Goal: Task Accomplishment & Management: Use online tool/utility

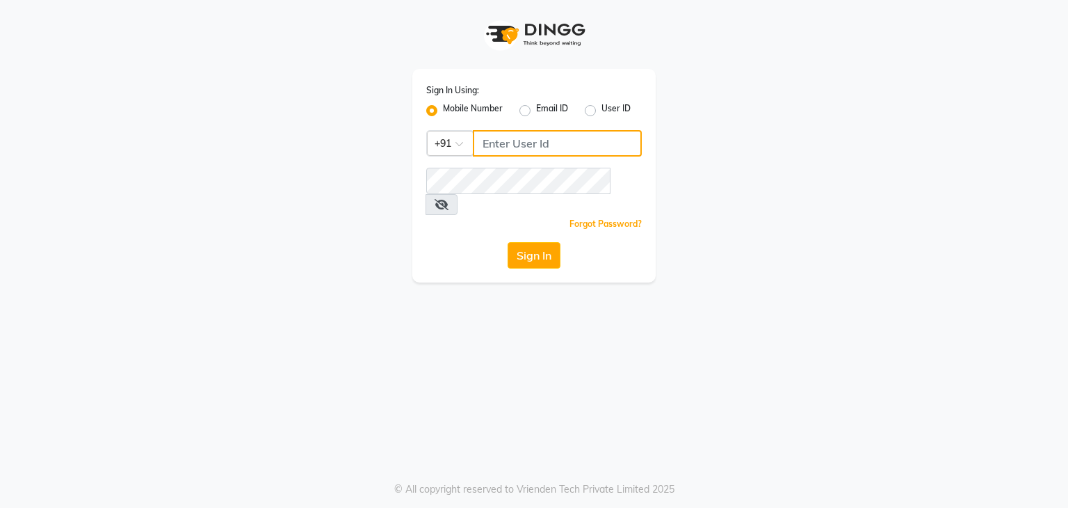
type input "9029010592"
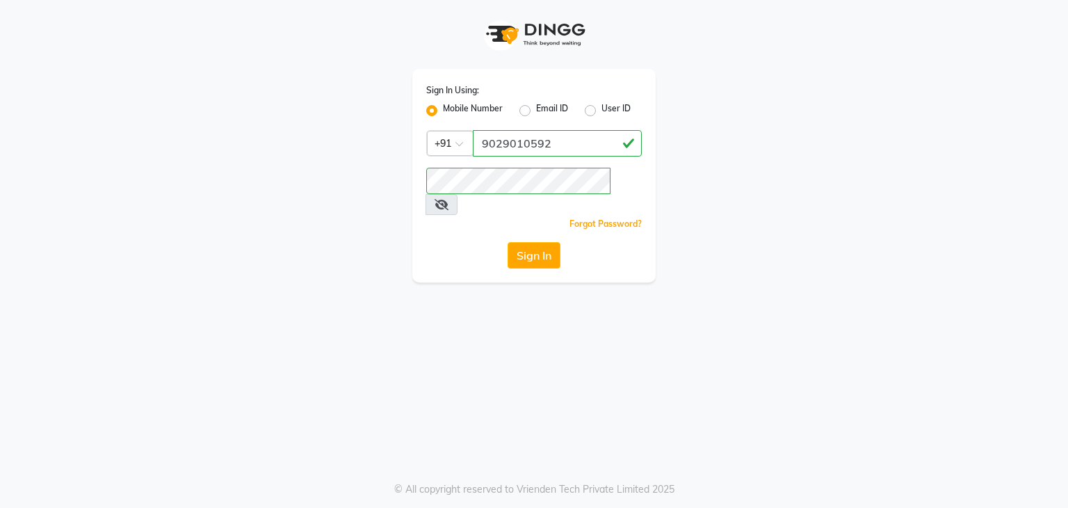
drag, startPoint x: 0, startPoint y: 0, endPoint x: 156, endPoint y: 124, distance: 198.9
click at [156, 124] on div "Sign In Using: Mobile Number Email ID User ID Country Code × [PHONE_NUMBER] Rem…" at bounding box center [534, 141] width 793 height 282
click at [526, 242] on button "Sign In" at bounding box center [534, 255] width 53 height 26
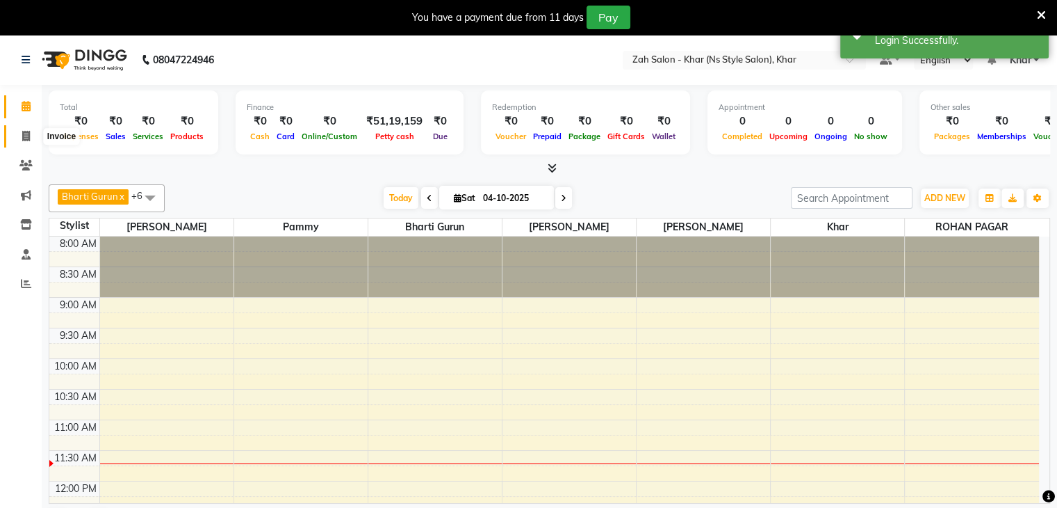
click at [25, 138] on icon at bounding box center [26, 136] width 8 height 10
select select "service"
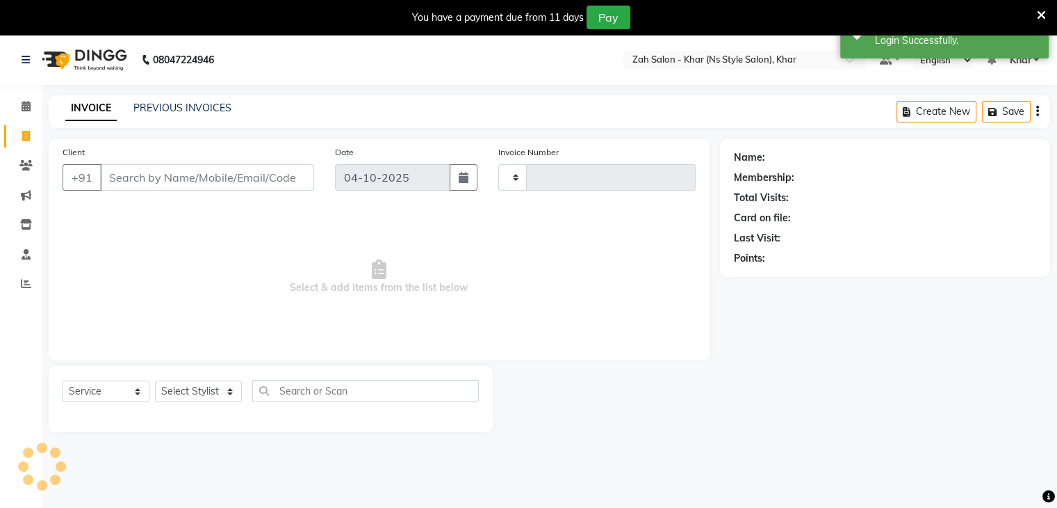
type input "1383"
select select "5619"
click at [133, 181] on input "Client" at bounding box center [207, 177] width 214 height 26
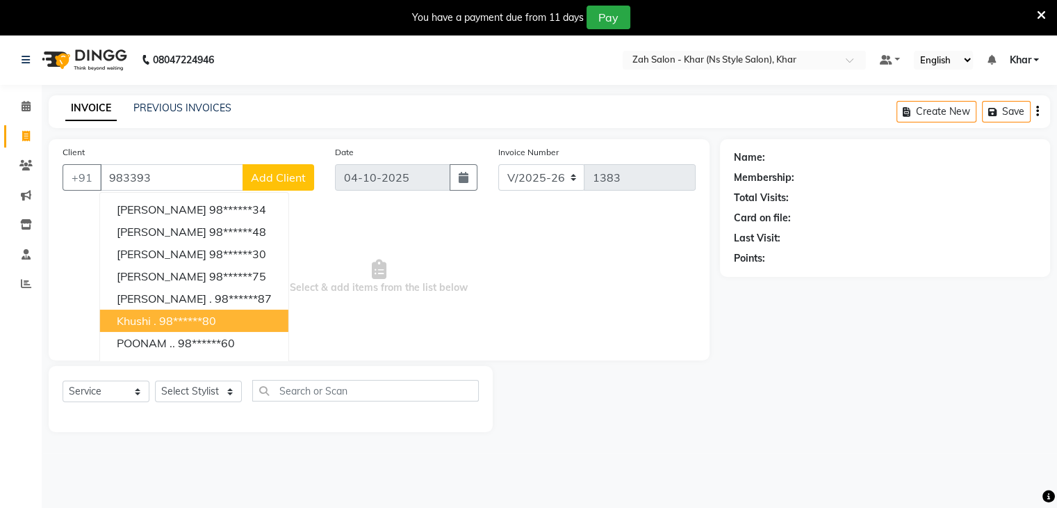
click at [164, 310] on button "Khushi . 98******80" at bounding box center [194, 320] width 188 height 22
type input "98******80"
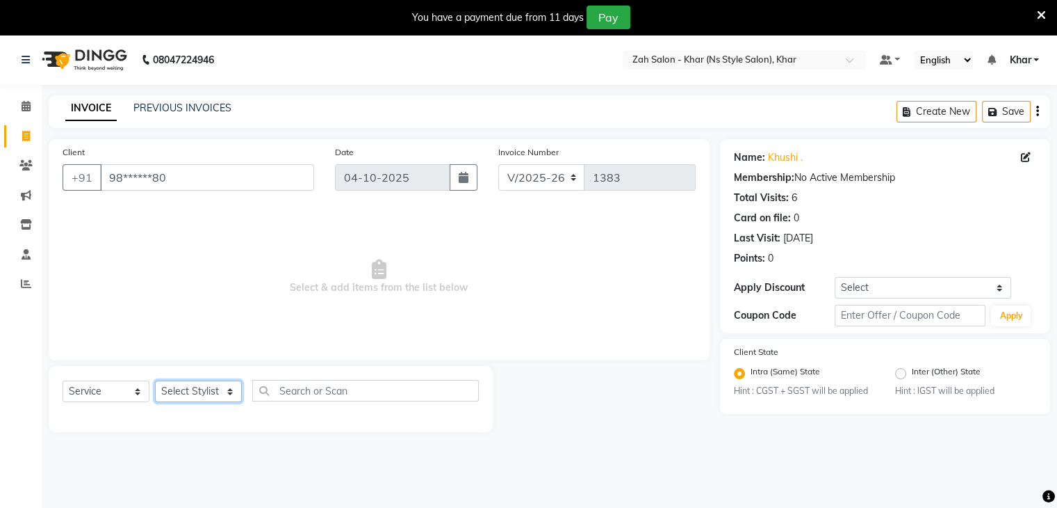
click at [230, 392] on select "Select Stylist Bharti Gurun [PERSON_NAME] [PERSON_NAME] Khar [PERSON_NAME] PAGA…" at bounding box center [198, 391] width 87 height 22
select select "38403"
click at [155, 381] on select "Select Stylist Bharti Gurun [PERSON_NAME] [PERSON_NAME] Khar [PERSON_NAME] PAGA…" at bounding box center [198, 391] width 87 height 22
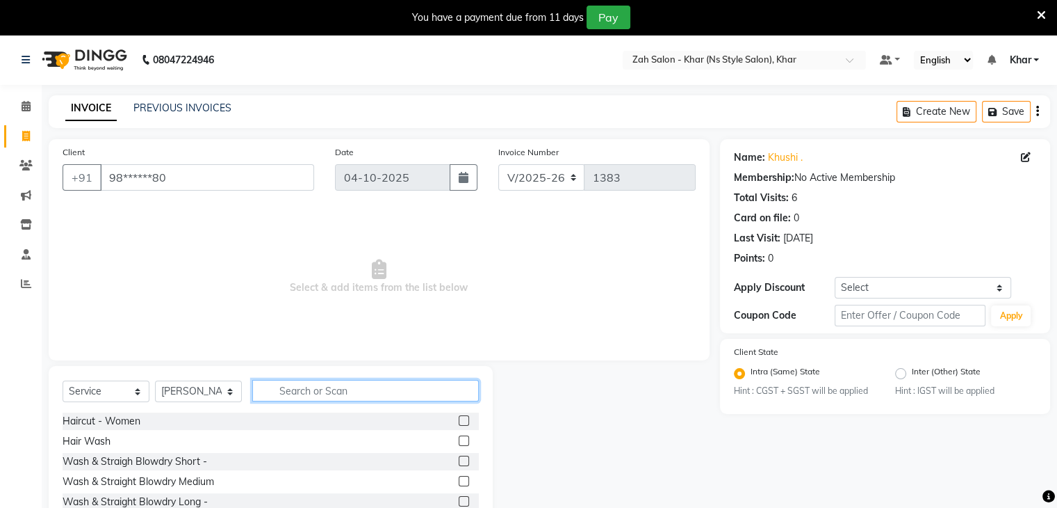
click at [291, 387] on input "text" at bounding box center [365, 391] width 227 height 22
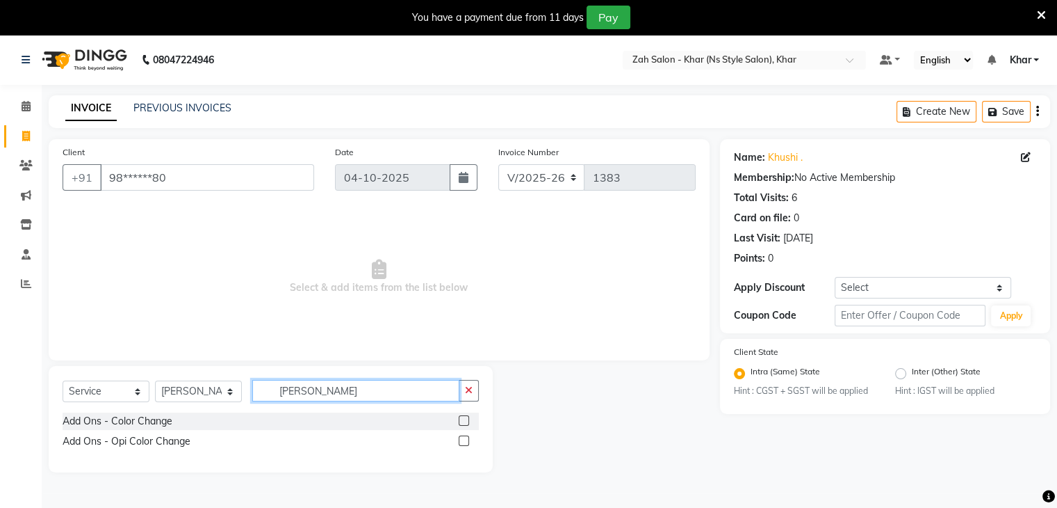
type input "[PERSON_NAME]"
click at [462, 417] on label at bounding box center [464, 420] width 10 height 10
click at [462, 417] on input "checkbox" at bounding box center [463, 420] width 9 height 9
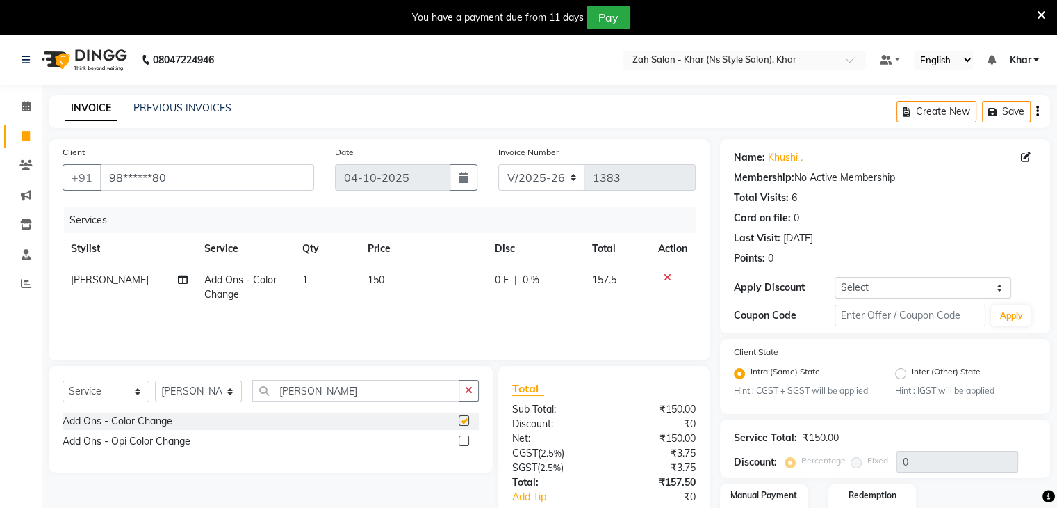
checkbox input "false"
click at [233, 393] on select "Select Stylist Bharti Gurun [PERSON_NAME] [PERSON_NAME] Khar [PERSON_NAME] PAGA…" at bounding box center [198, 391] width 87 height 22
select select "38400"
click at [155, 381] on select "Select Stylist Bharti Gurun [PERSON_NAME] [PERSON_NAME] Khar [PERSON_NAME] PAGA…" at bounding box center [198, 391] width 87 height 22
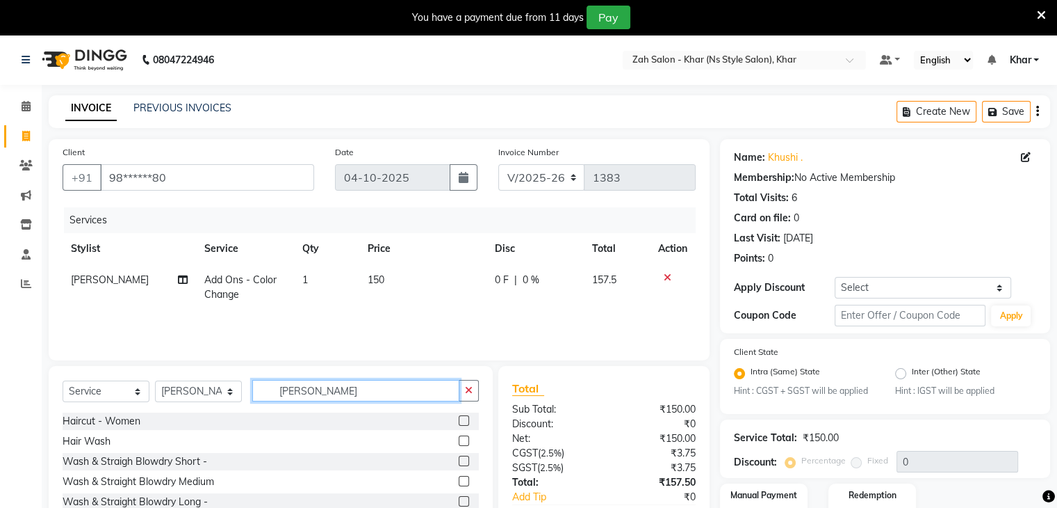
click at [309, 391] on input "[PERSON_NAME]" at bounding box center [355, 391] width 207 height 22
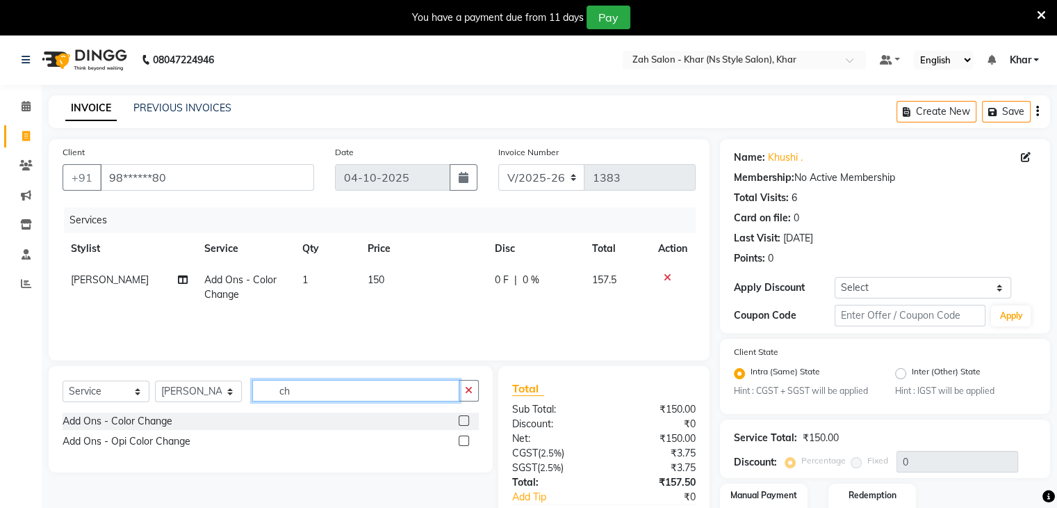
type input "c"
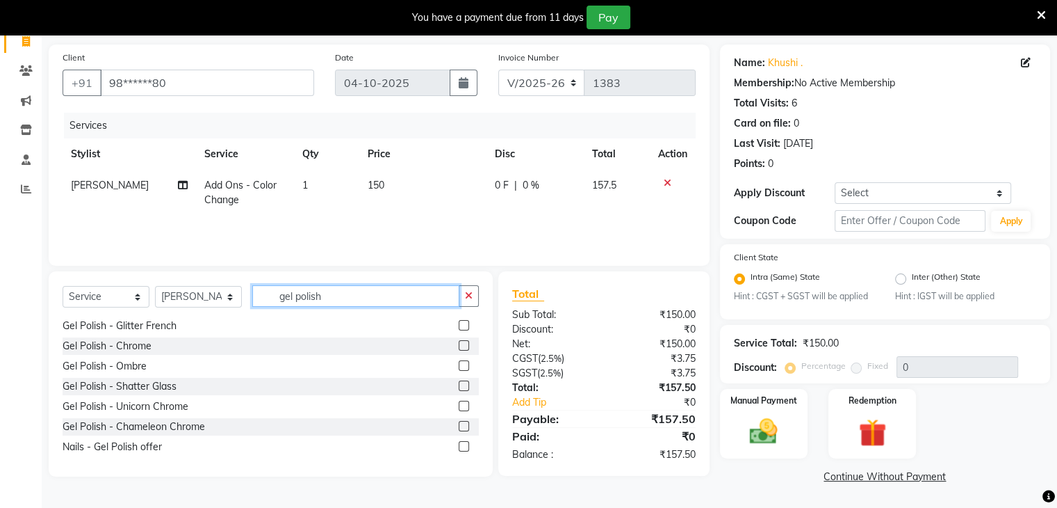
scroll to position [250, 0]
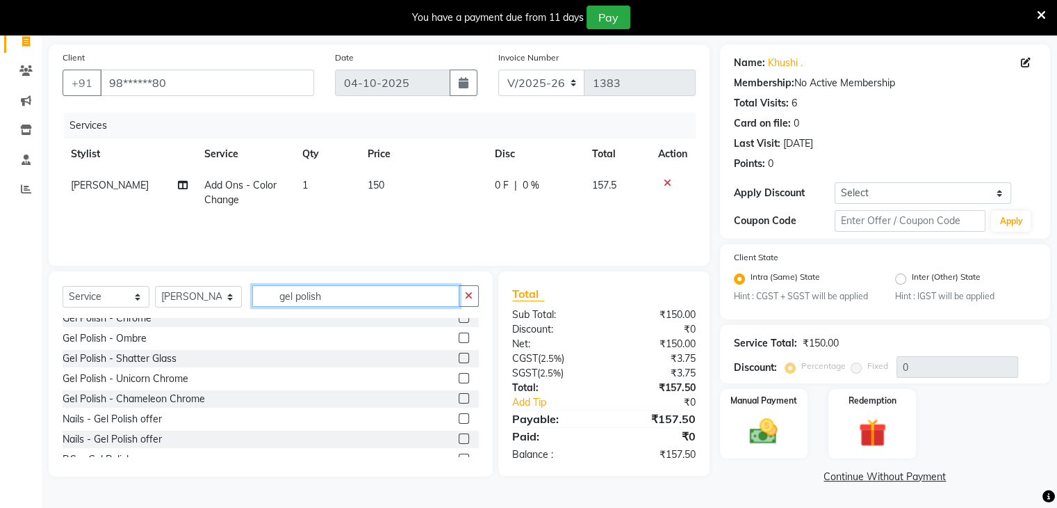
type input "gel polish"
click at [443, 350] on div "Gel Polish - Shatter Glass" at bounding box center [271, 358] width 416 height 17
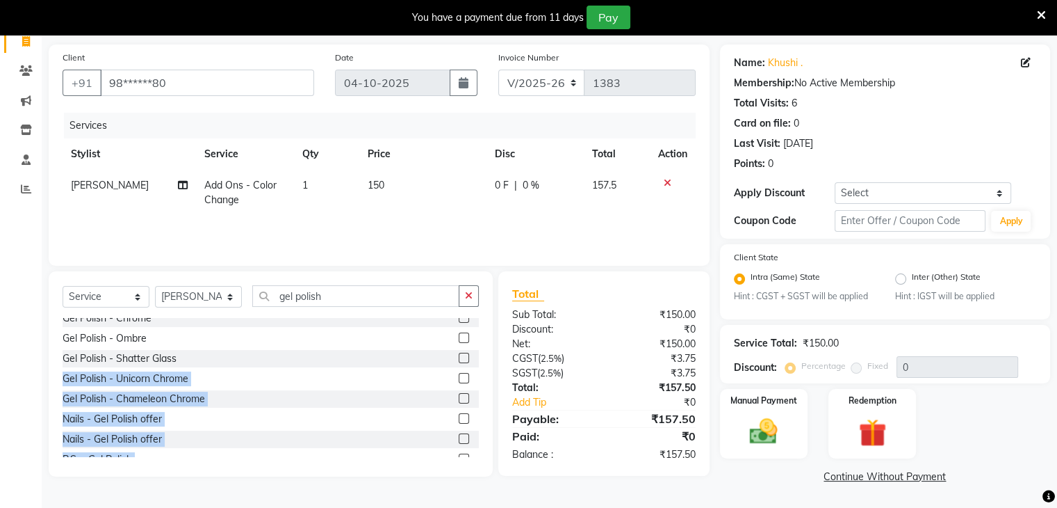
scroll to position [345, 0]
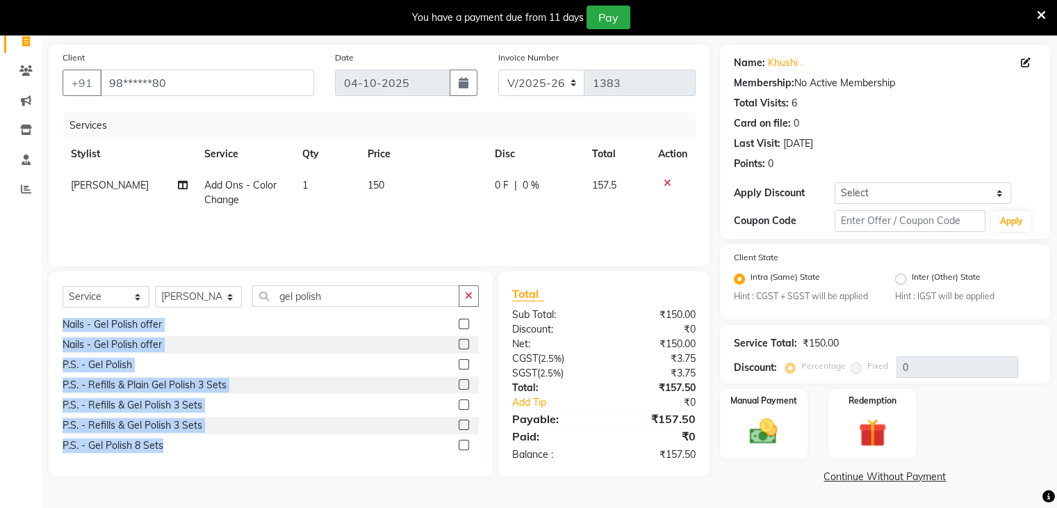
drag, startPoint x: 443, startPoint y: 349, endPoint x: 481, endPoint y: 476, distance: 132.2
click at [481, 476] on div "Client +91 98******80 Date [DATE] Invoice Number V/2025 V/[PHONE_NUMBER] Servic…" at bounding box center [379, 265] width 682 height 442
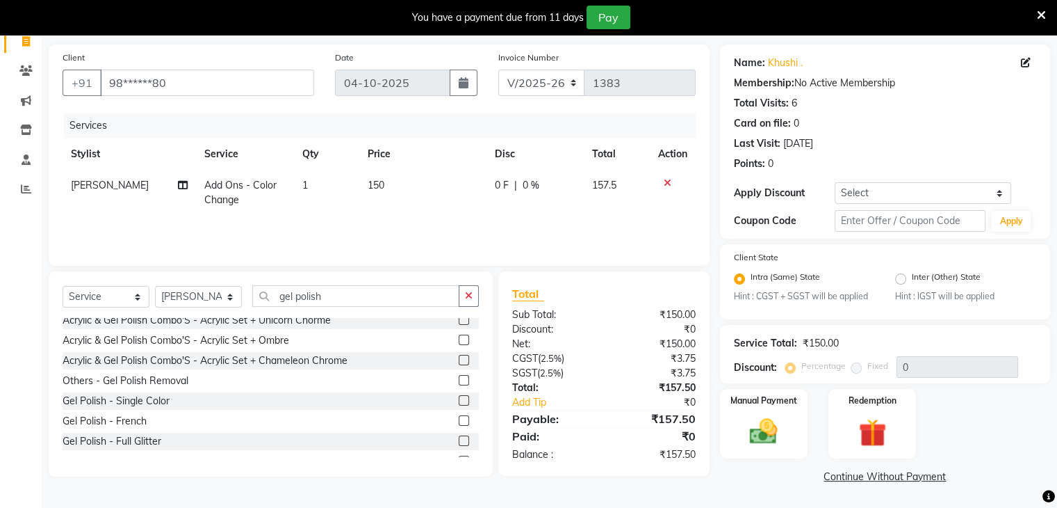
scroll to position [85, 0]
click at [459, 399] on label at bounding box center [464, 402] width 10 height 10
click at [459, 399] on input "checkbox" at bounding box center [463, 402] width 9 height 9
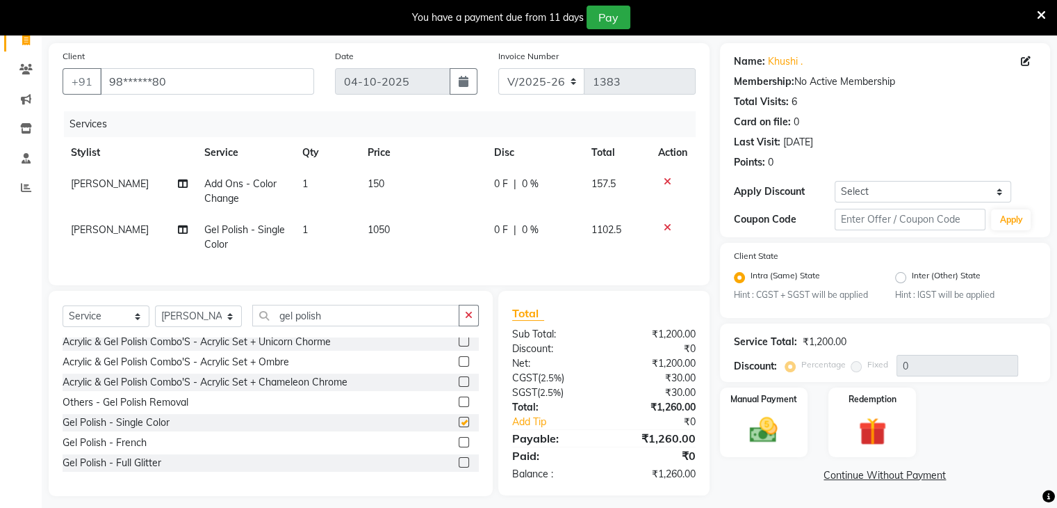
checkbox input "false"
click at [472, 320] on icon "button" at bounding box center [469, 315] width 8 height 10
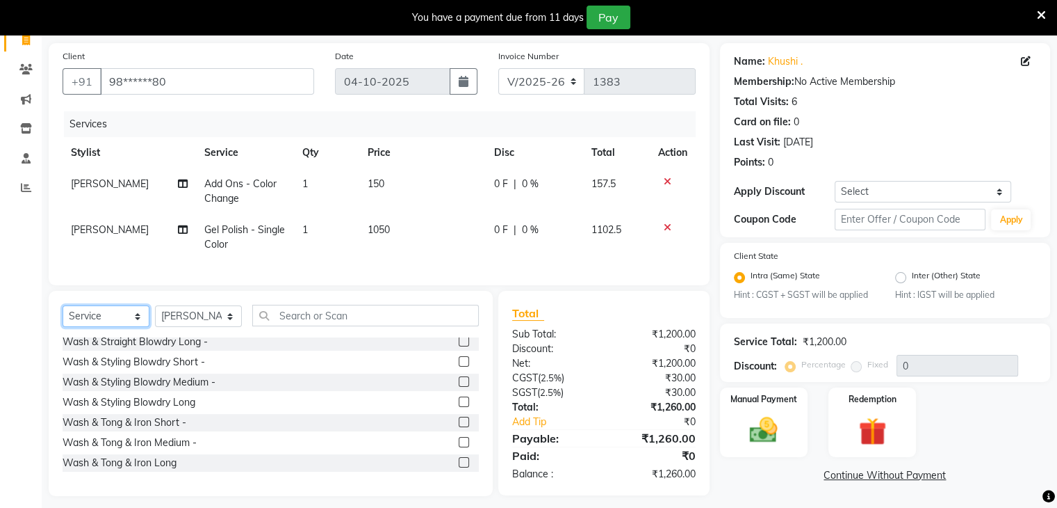
click at [136, 325] on select "Select Service Product Membership Package Voucher Prepaid Gift Card" at bounding box center [106, 316] width 87 height 22
click at [0, 387] on div "Calendar Invoice Clients Marketing Inventory Staff Reports Completed InProgress…" at bounding box center [94, 236] width 188 height 517
click at [230, 327] on select "Select Stylist Bharti Gurun [PERSON_NAME] [PERSON_NAME] Khar [PERSON_NAME] PAGA…" at bounding box center [198, 316] width 87 height 22
click at [6, 382] on div "Calendar Invoice Clients Marketing Inventory Staff Reports Completed InProgress…" at bounding box center [94, 236] width 188 height 517
click at [140, 327] on select "Select Service Product Membership Package Voucher Prepaid Gift Card" at bounding box center [106, 316] width 87 height 22
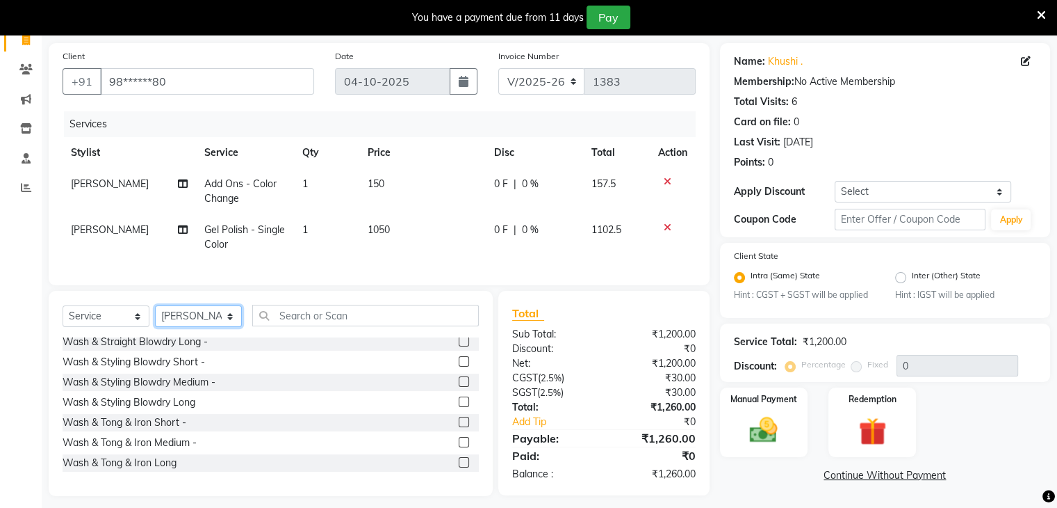
click at [233, 323] on select "Select Stylist Bharti Gurun [PERSON_NAME] [PERSON_NAME] Khar [PERSON_NAME] PAGA…" at bounding box center [198, 316] width 87 height 22
select select "38409"
click at [155, 316] on select "Select Stylist Bharti Gurun [PERSON_NAME] [PERSON_NAME] Khar [PERSON_NAME] PAGA…" at bounding box center [198, 316] width 87 height 22
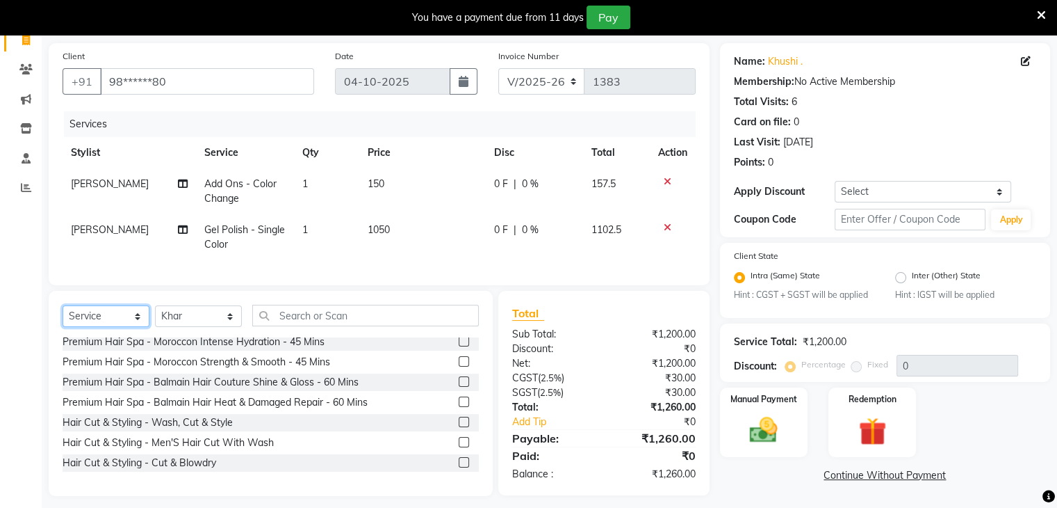
click at [135, 325] on select "Select Service Product Membership Package Voucher Prepaid Gift Card" at bounding box center [106, 316] width 87 height 22
click at [63, 316] on select "Select Service Product Membership Package Voucher Prepaid Gift Card" at bounding box center [106, 316] width 87 height 22
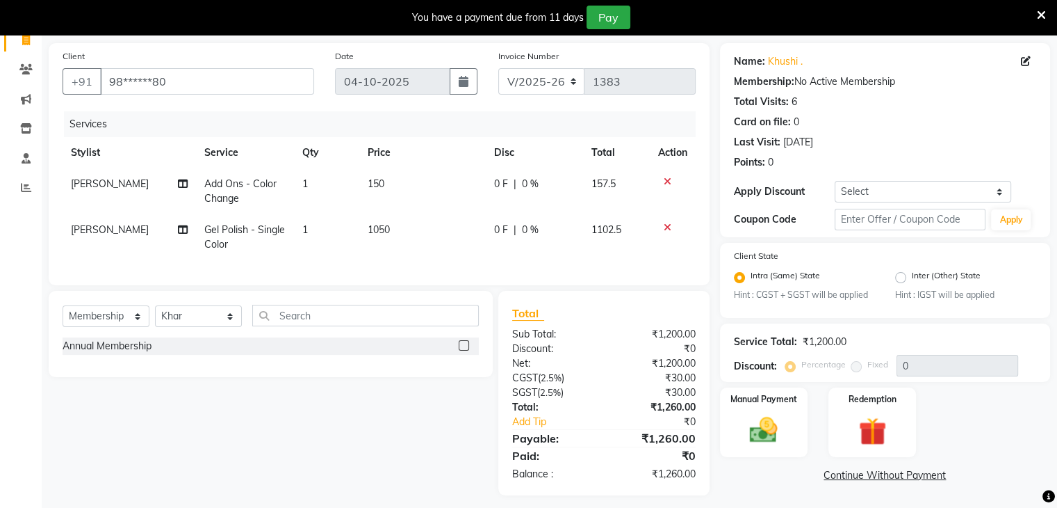
click at [467, 350] on label at bounding box center [464, 345] width 10 height 10
click at [467, 350] on input "checkbox" at bounding box center [463, 345] width 9 height 9
select select "select"
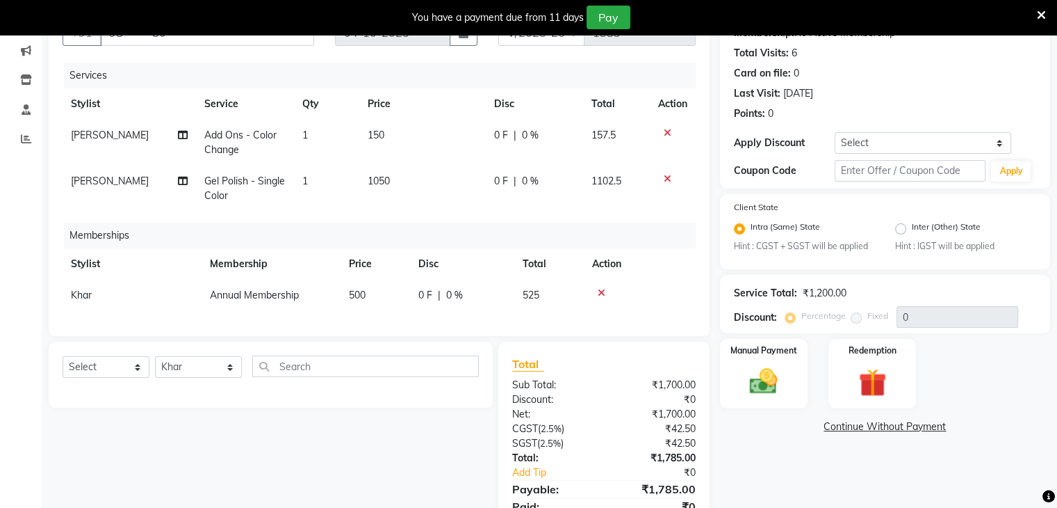
scroll to position [104, 0]
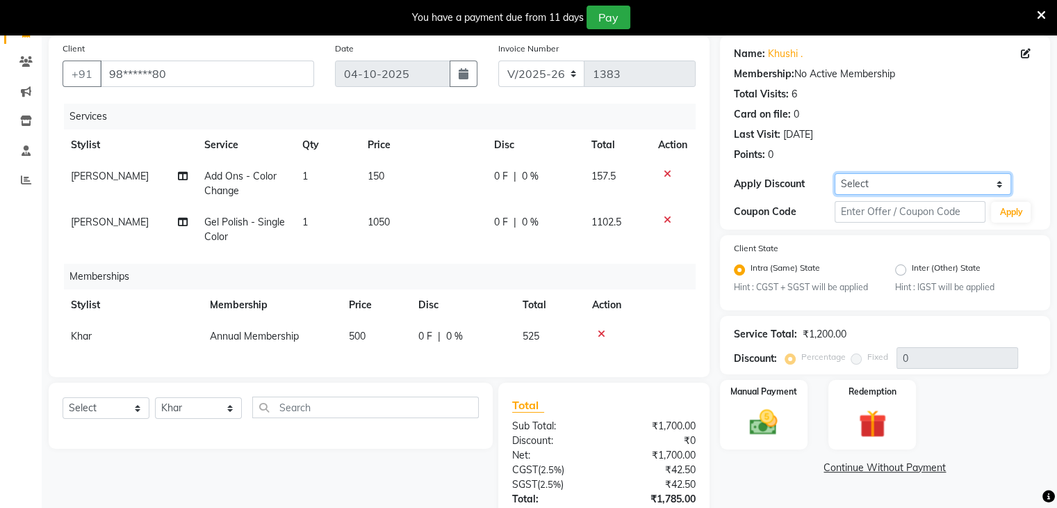
click at [969, 181] on select "Select Coupon → Daily Discount Coupon → Managers@10 Coupon → Am/bh/acct Coupon …" at bounding box center [923, 184] width 177 height 22
select select "1: Object"
click at [835, 173] on select "Select Coupon → Daily Discount Coupon → Managers@10 Coupon → Am/bh/acct Coupon …" at bounding box center [923, 184] width 177 height 22
type input "10"
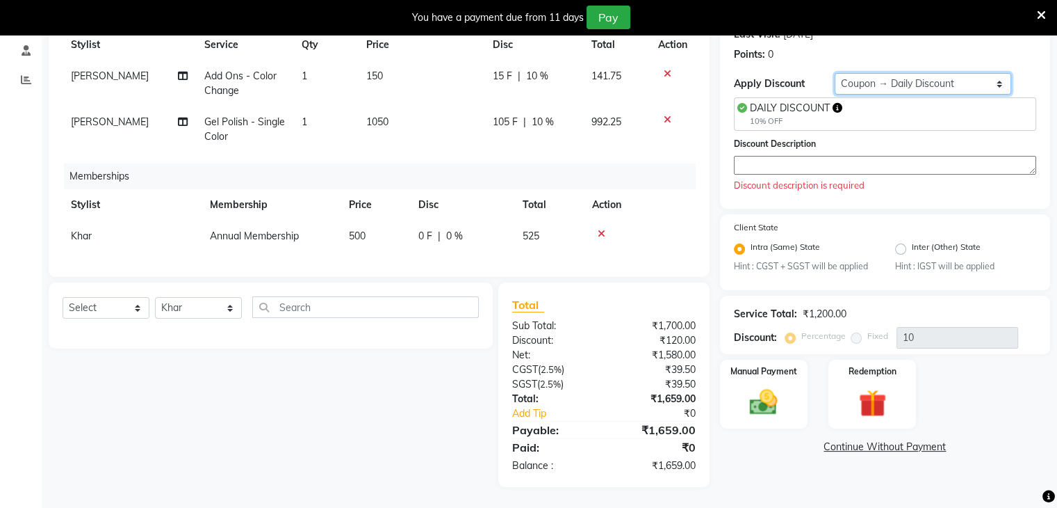
scroll to position [215, 0]
click at [751, 156] on textarea at bounding box center [885, 165] width 302 height 19
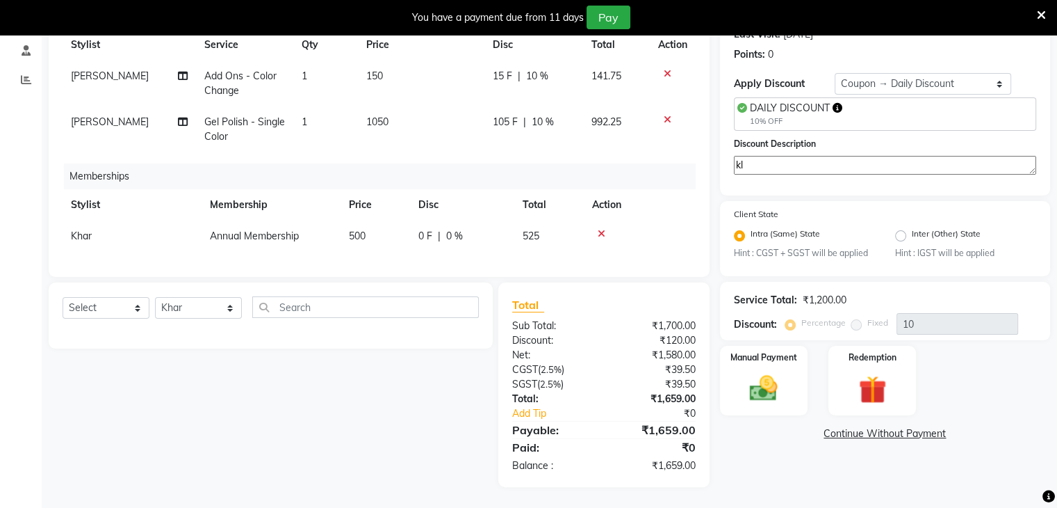
type textarea "kl"
click at [790, 471] on div "Name: [PERSON_NAME] . Membership: No Active Membership Total Visits: 6 Card on …" at bounding box center [890, 210] width 341 height 551
click at [736, 350] on label "Manual Payment" at bounding box center [764, 356] width 70 height 13
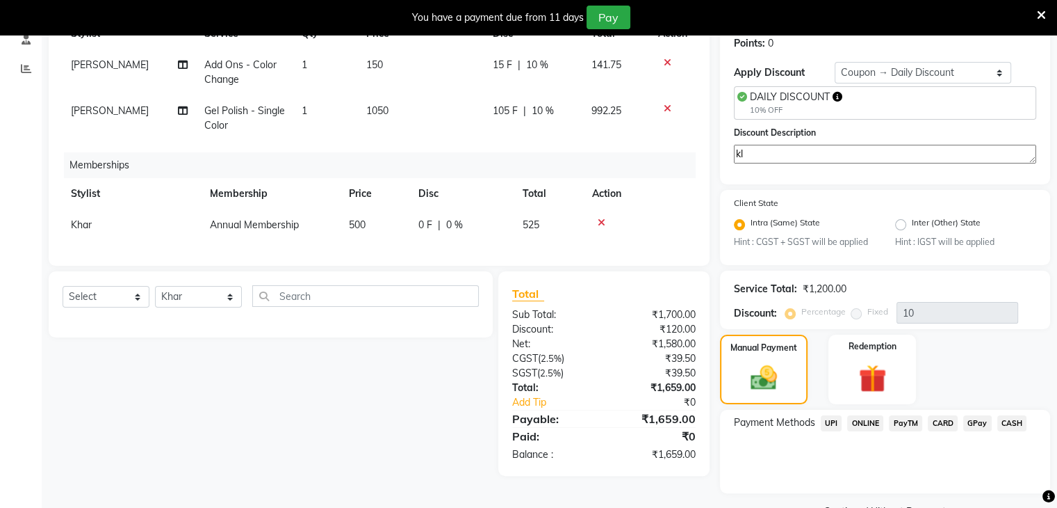
click at [940, 422] on span "CARD" at bounding box center [943, 423] width 30 height 16
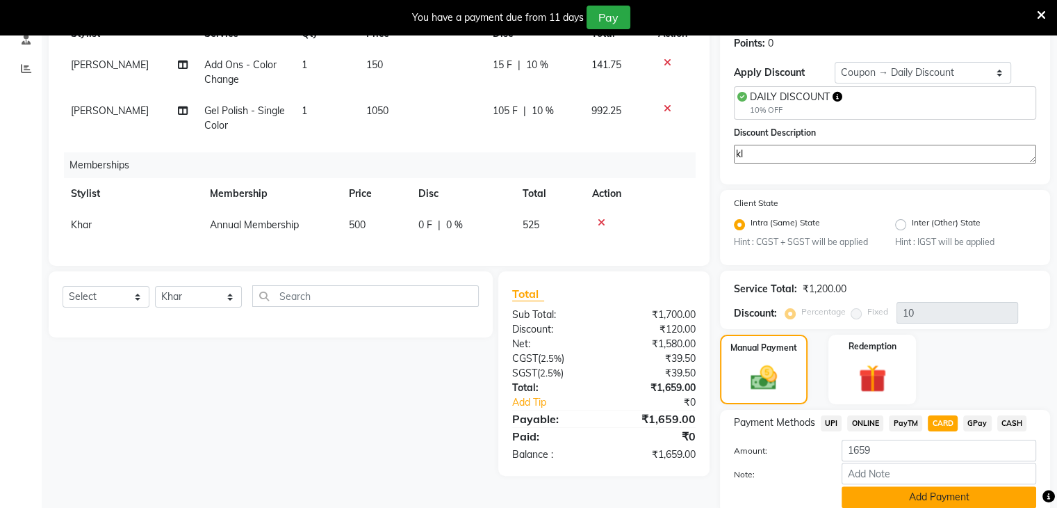
click at [983, 496] on button "Add Payment" at bounding box center [939, 497] width 195 height 22
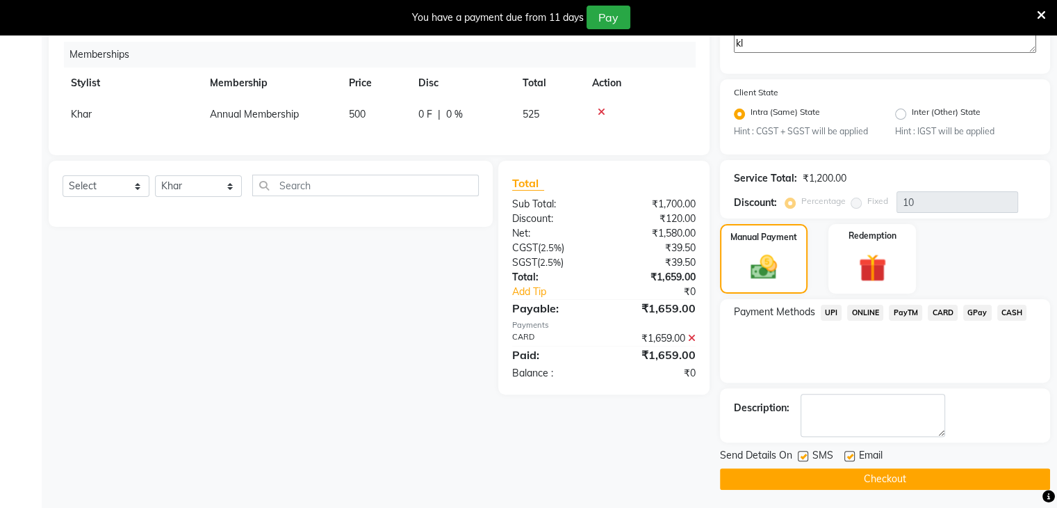
scroll to position [328, 0]
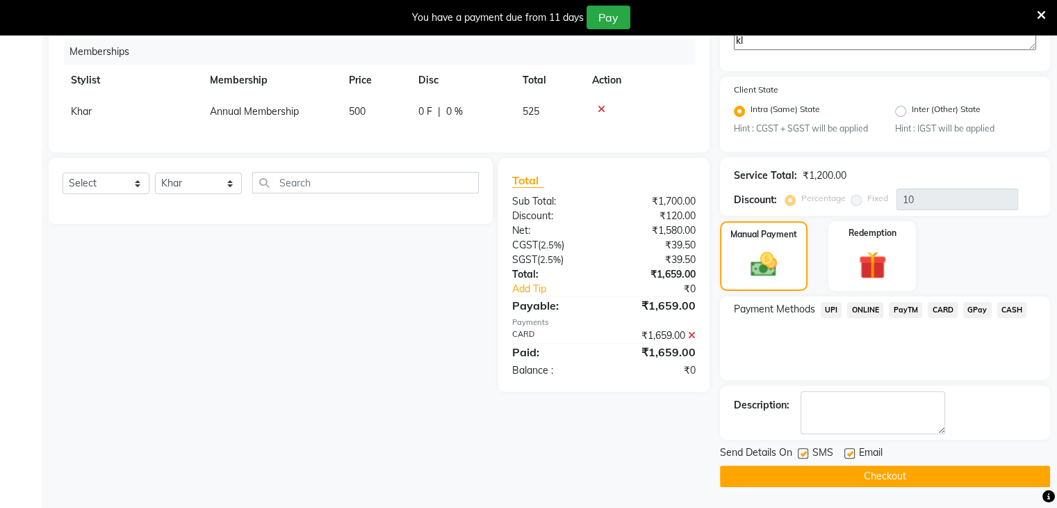
click at [937, 477] on button "Checkout" at bounding box center [885, 476] width 330 height 22
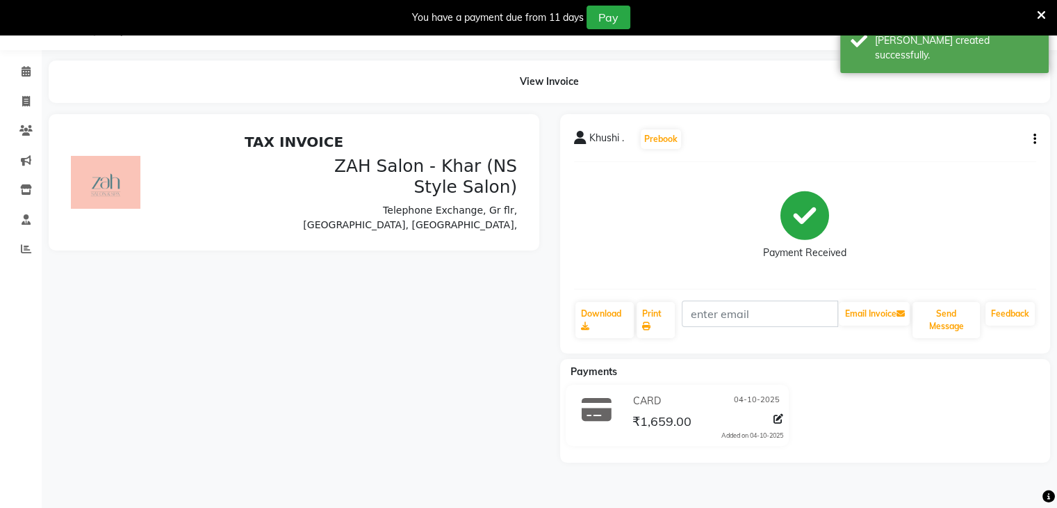
scroll to position [179, 0]
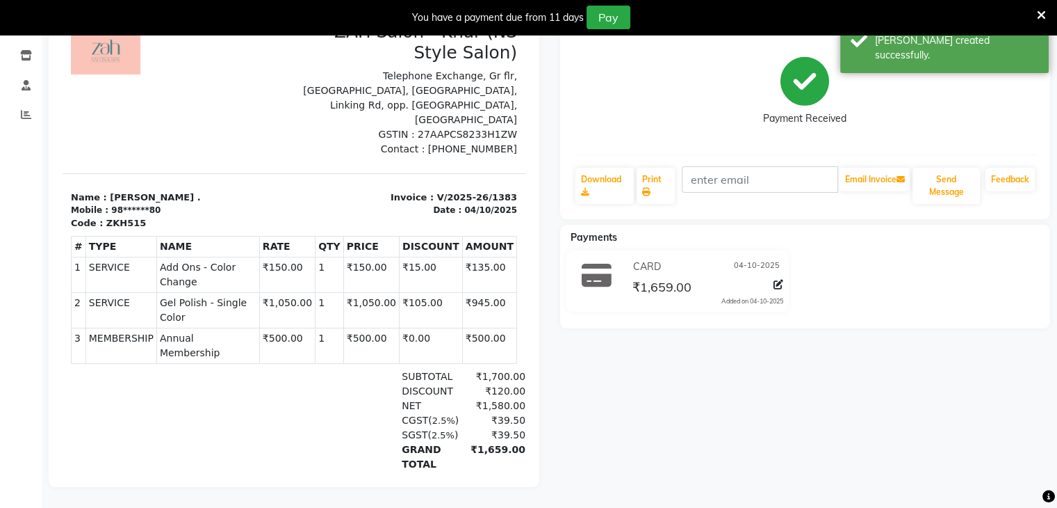
scroll to position [35, 0]
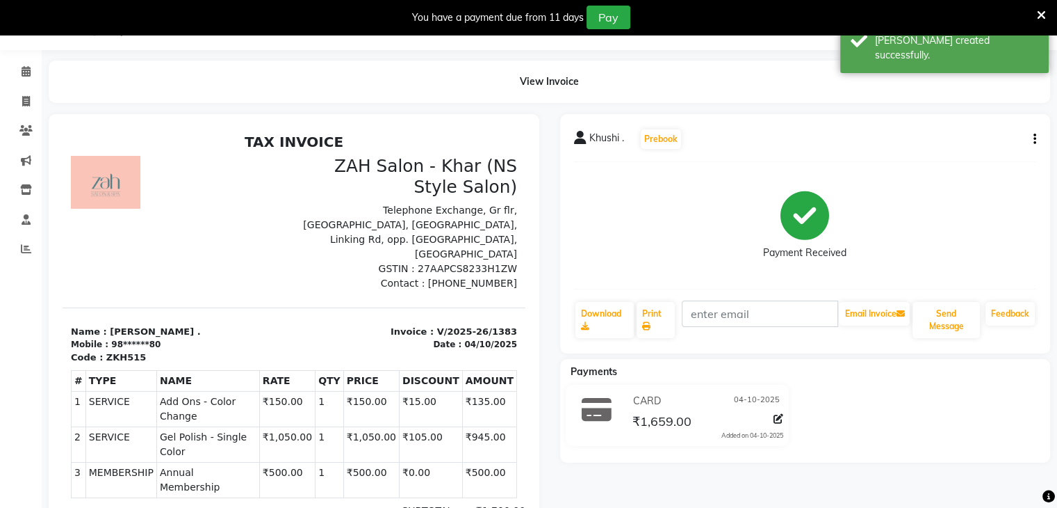
select select "5619"
select select "service"
